Goal: Task Accomplishment & Management: Complete application form

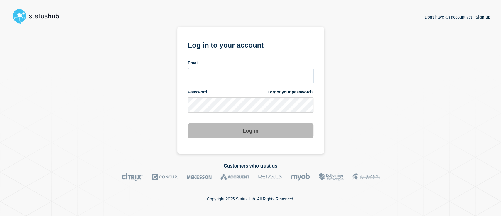
type input "[EMAIL_ADDRESS][DOMAIN_NAME]"
click at [249, 130] on button "Log in" at bounding box center [251, 130] width 126 height 15
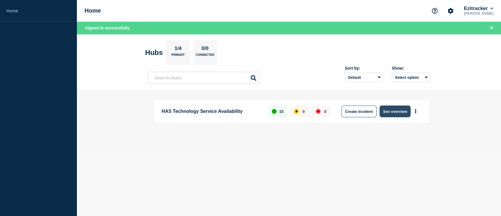
click at [399, 115] on button "See overview" at bounding box center [395, 111] width 31 height 12
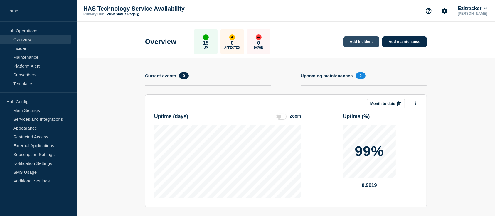
click at [371, 41] on link "Add incident" at bounding box center [361, 41] width 36 height 11
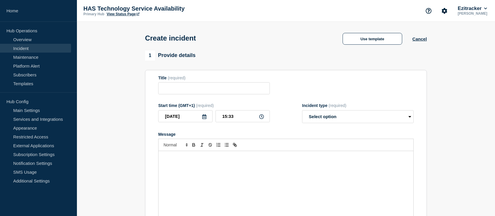
click at [170, 183] on div "Message" at bounding box center [286, 186] width 255 height 70
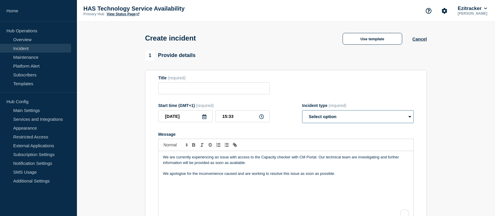
click at [342, 116] on select "Select option Investigating Identified Monitoring" at bounding box center [358, 116] width 112 height 13
select select "identified"
click at [302, 112] on select "Select option Investigating Identified Monitoring" at bounding box center [358, 116] width 112 height 13
click at [196, 88] on input "Title" at bounding box center [214, 88] width 112 height 12
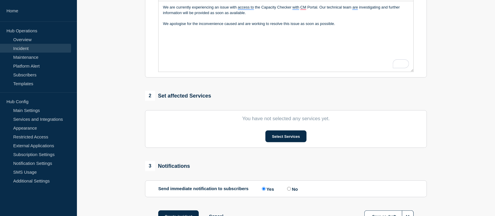
scroll to position [149, 0]
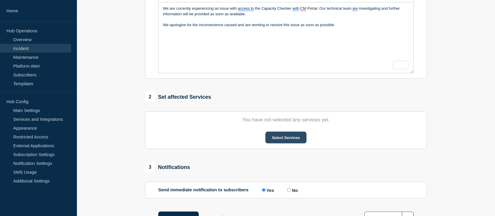
type input "Capacity Checker - CM Portal"
click at [287, 139] on button "Select Services" at bounding box center [285, 138] width 41 height 12
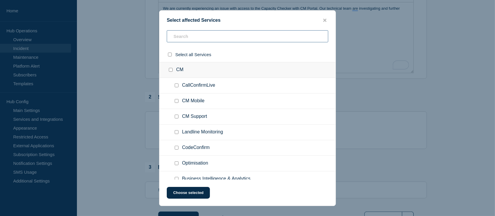
click at [207, 38] on input "text" at bounding box center [248, 36] width 162 height 12
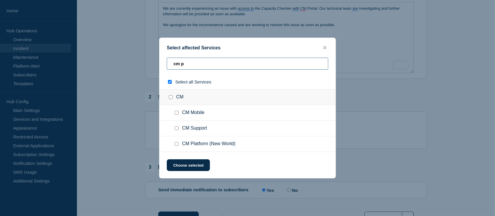
type input "cm po"
checkbox input "true"
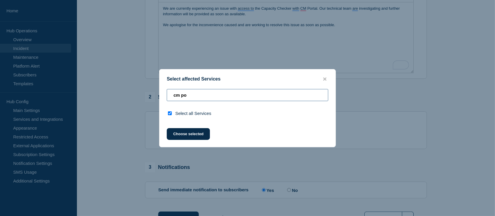
type input "cm p"
checkbox input "false"
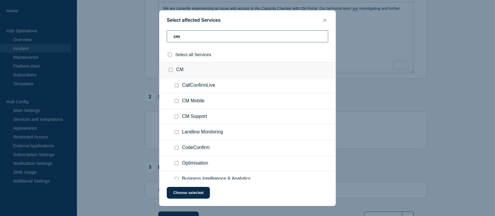
type input "c"
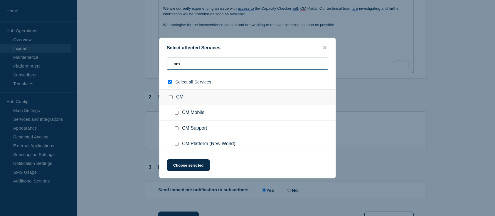
type input "cm n"
checkbox input "true"
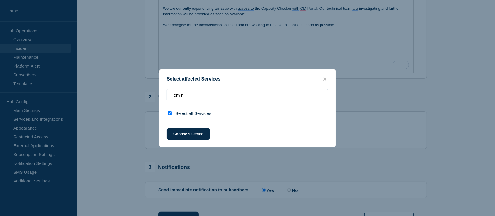
type input "cm"
checkbox input "false"
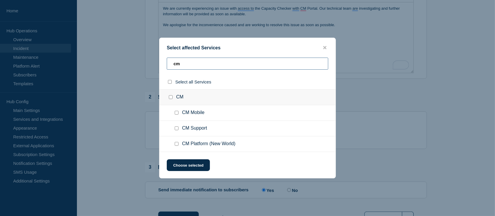
type input "cm"
click at [176, 144] on input "CM Platform (New World) checkbox" at bounding box center [177, 144] width 4 height 4
checkbox input "true"
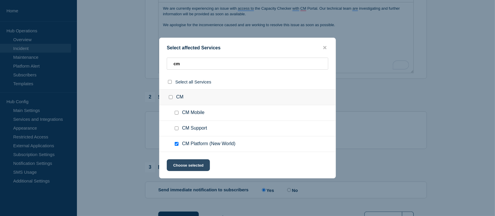
click at [186, 167] on button "Choose selected" at bounding box center [188, 165] width 43 height 12
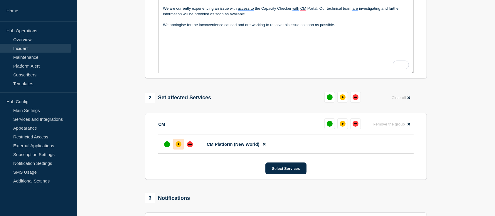
click at [181, 147] on div "affected" at bounding box center [179, 144] width 6 height 6
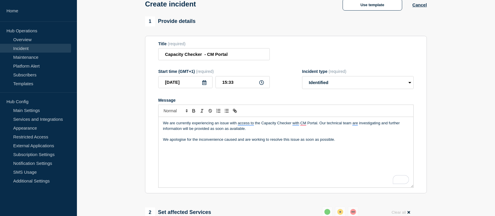
scroll to position [33, 0]
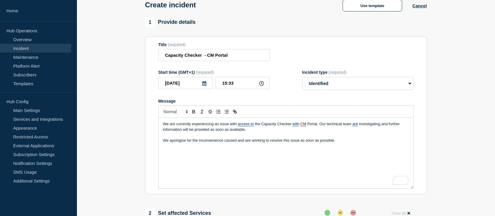
click at [300, 124] on p "We are currently experiencing an issue with access to the Capacity Checker with…" at bounding box center [286, 126] width 246 height 11
click at [454, 72] on section "1 Provide details Title (required) Capacity Checker - CM Portal Start time (GMT…" at bounding box center [286, 200] width 418 height 367
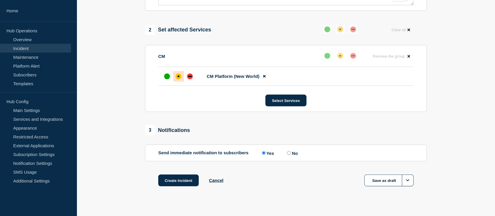
scroll to position [228, 0]
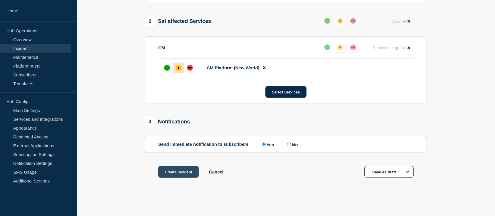
click at [176, 173] on button "Create incident" at bounding box center [178, 172] width 41 height 12
